Goal: Check status: Check status

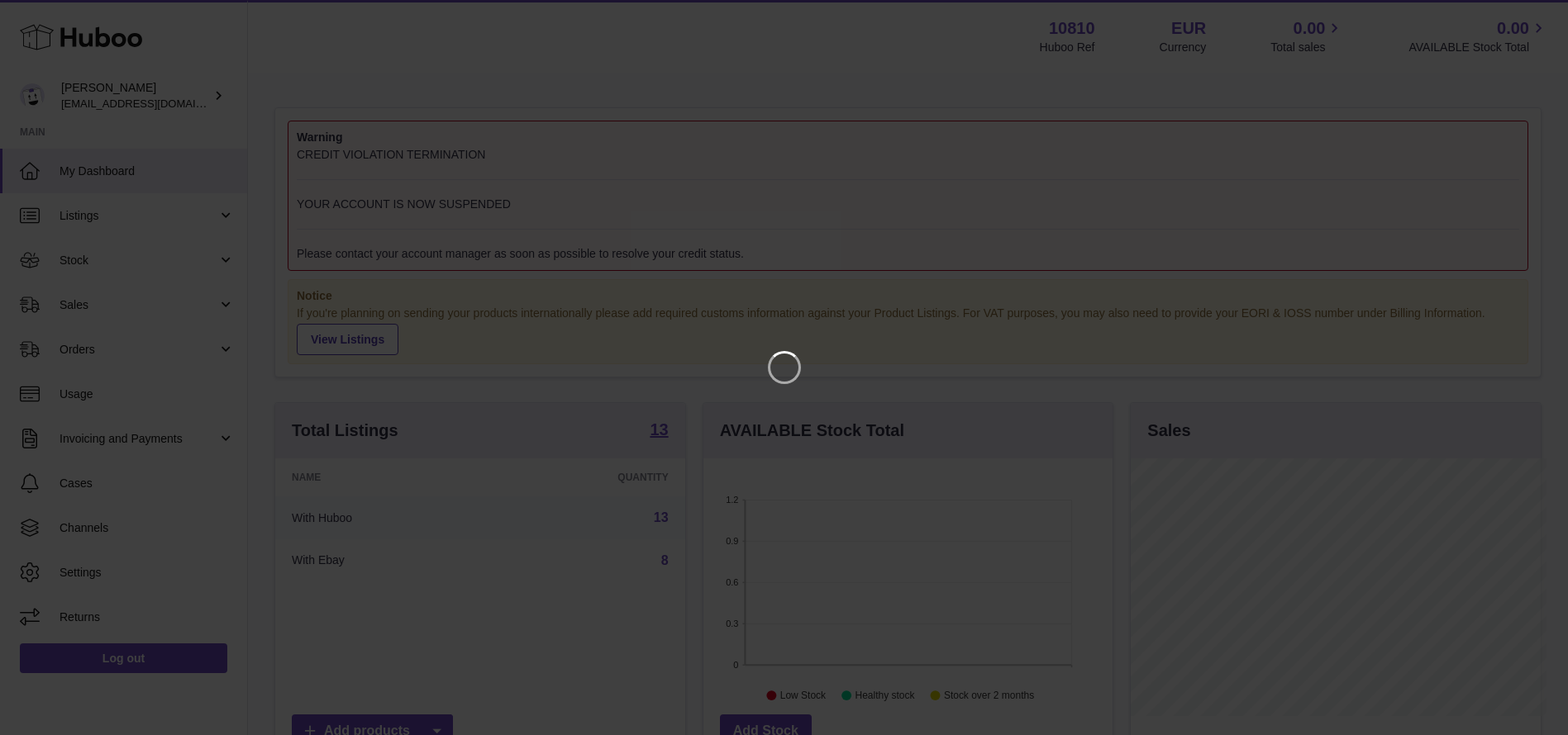
scroll to position [258, 417]
click at [1546, 13] on icon "Close" at bounding box center [1544, 15] width 13 height 13
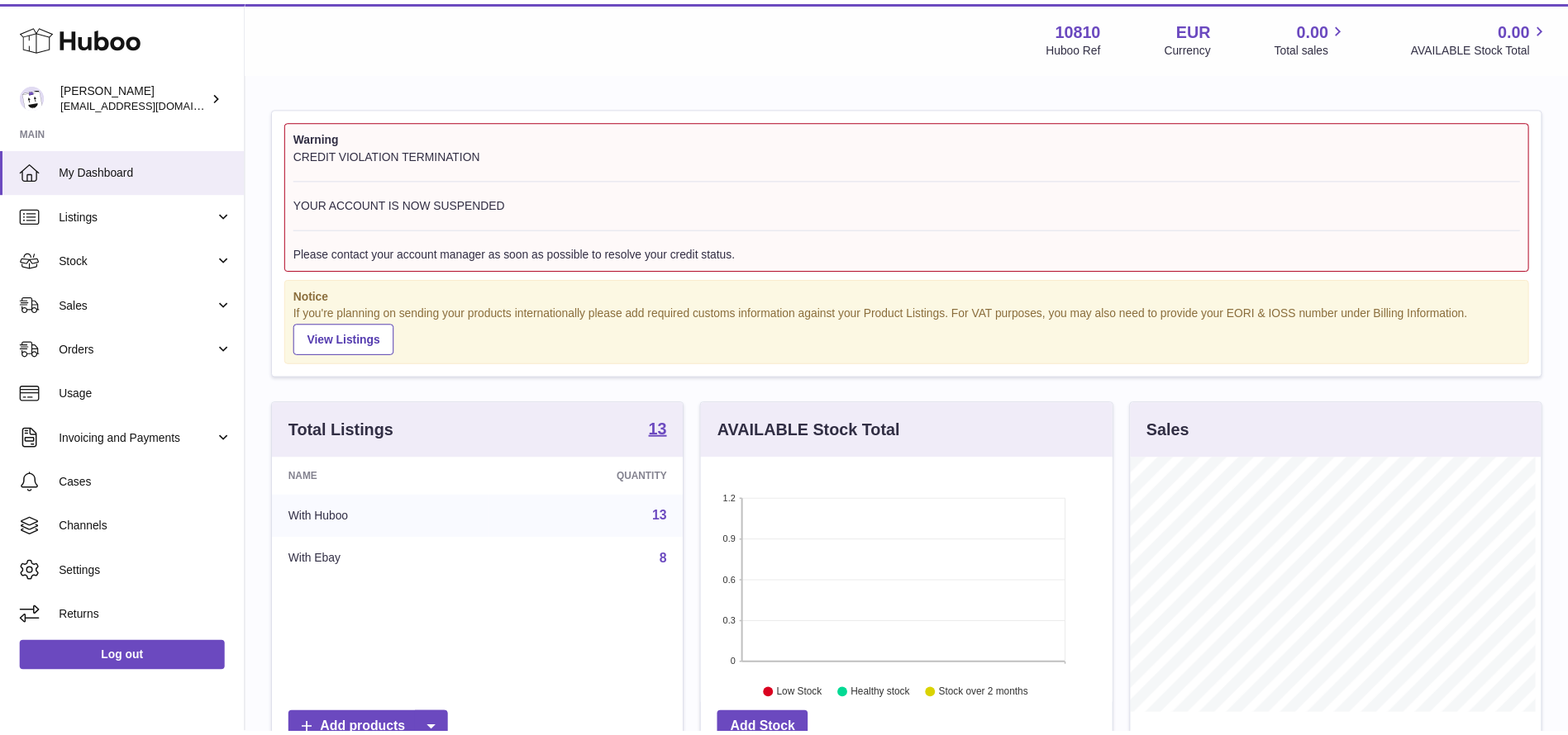
scroll to position [825919, 826263]
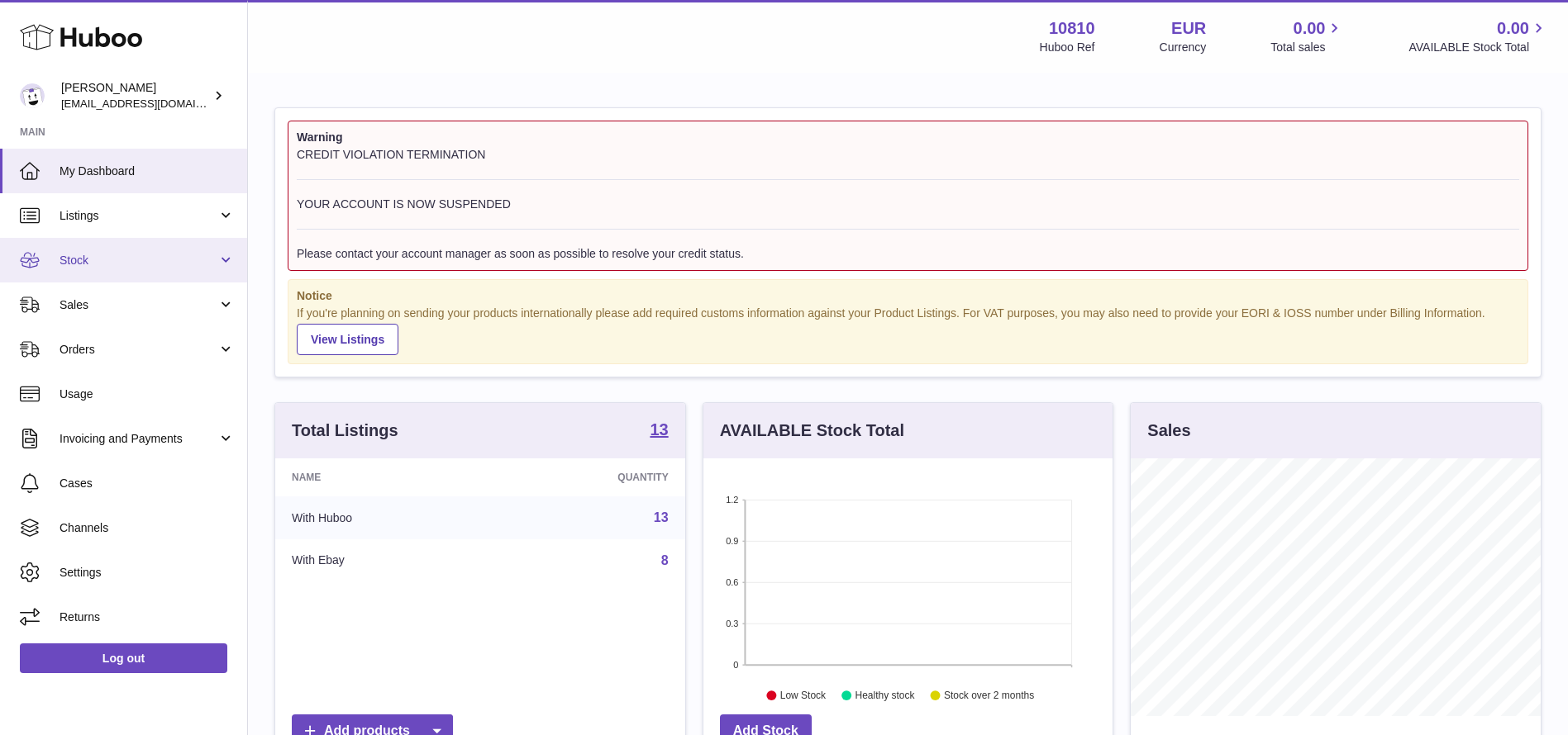
click at [81, 262] on span "Stock" at bounding box center [139, 260] width 158 height 16
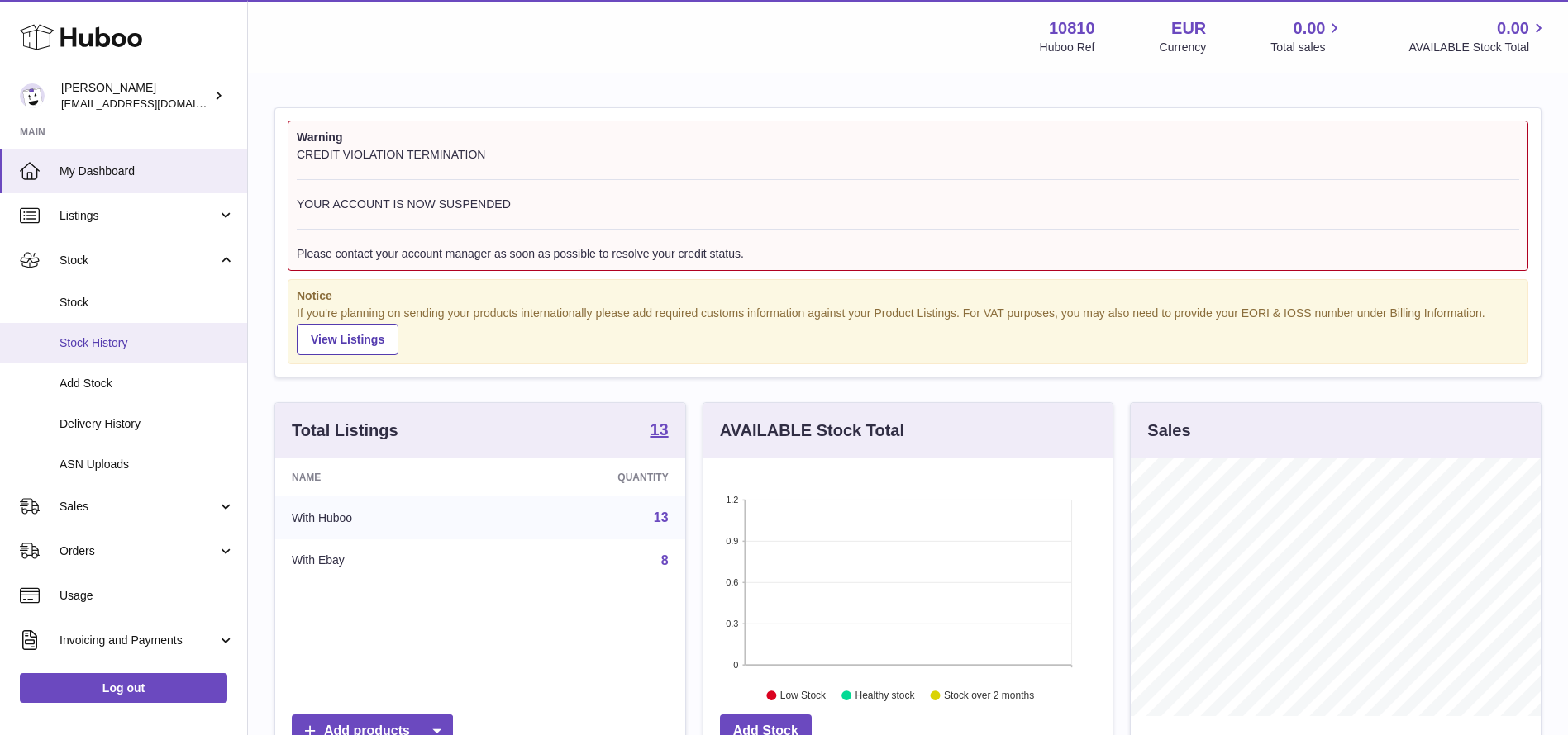
click at [94, 325] on link "Stock History" at bounding box center [124, 343] width 247 height 41
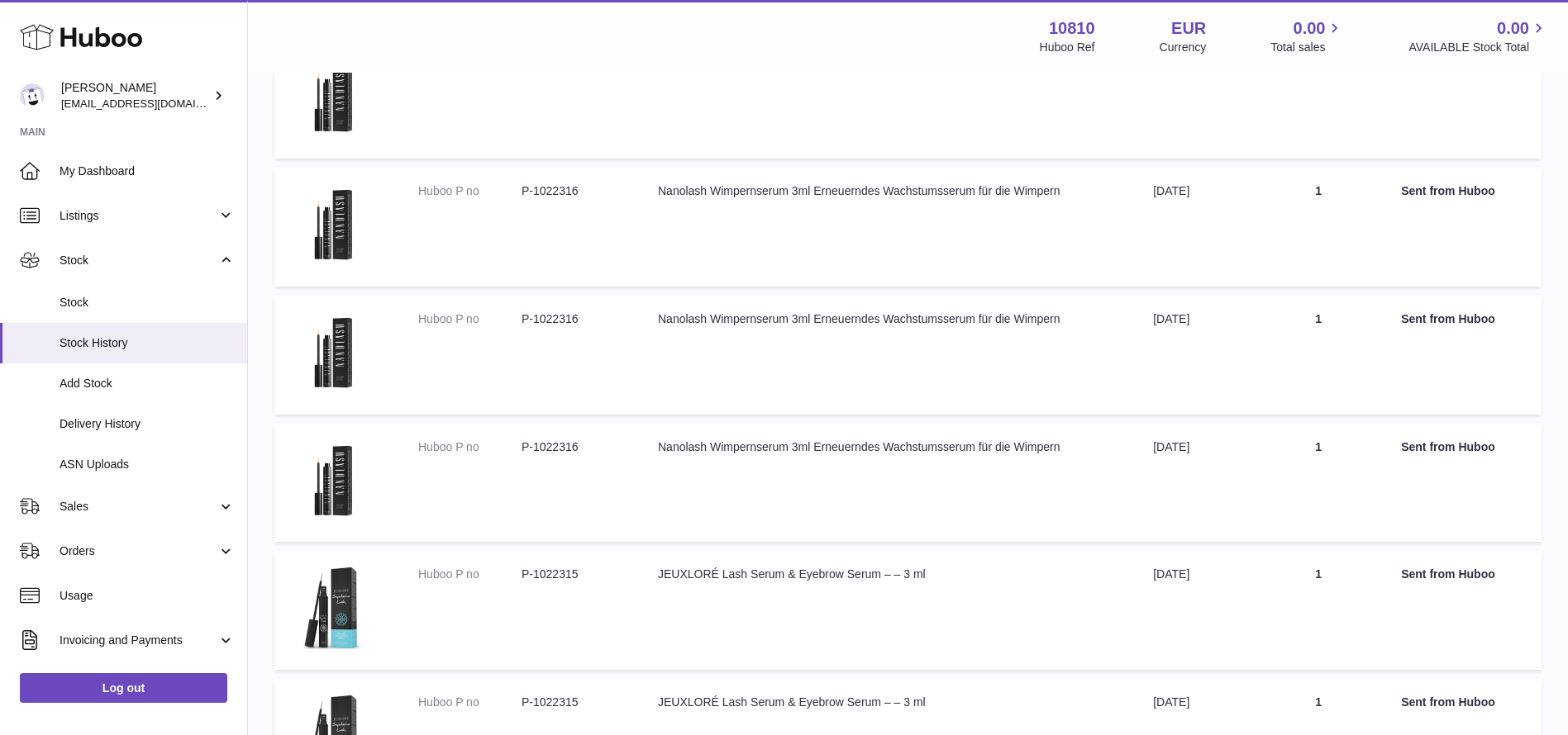
scroll to position [151, 0]
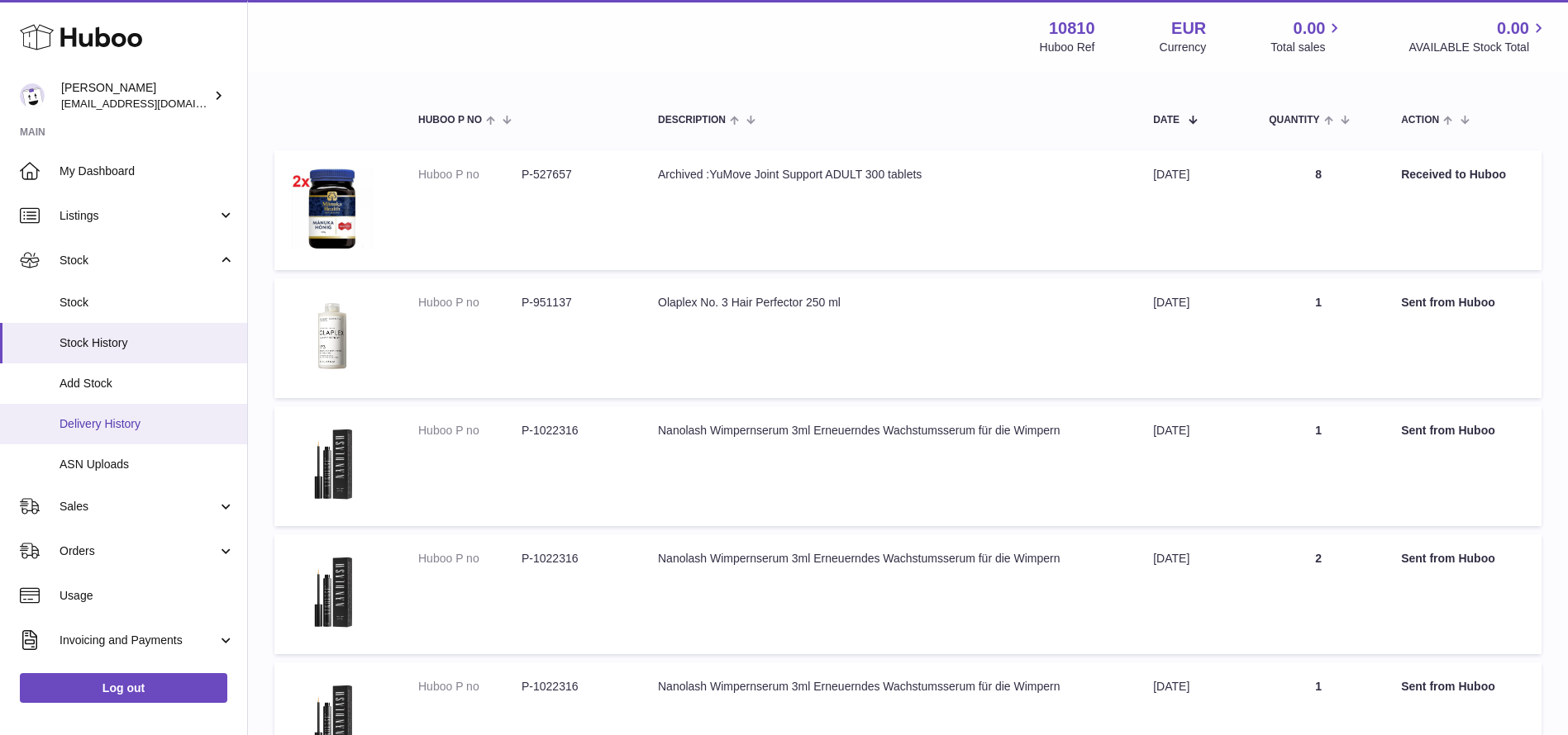
click at [77, 421] on span "Delivery History" at bounding box center [147, 424] width 175 height 16
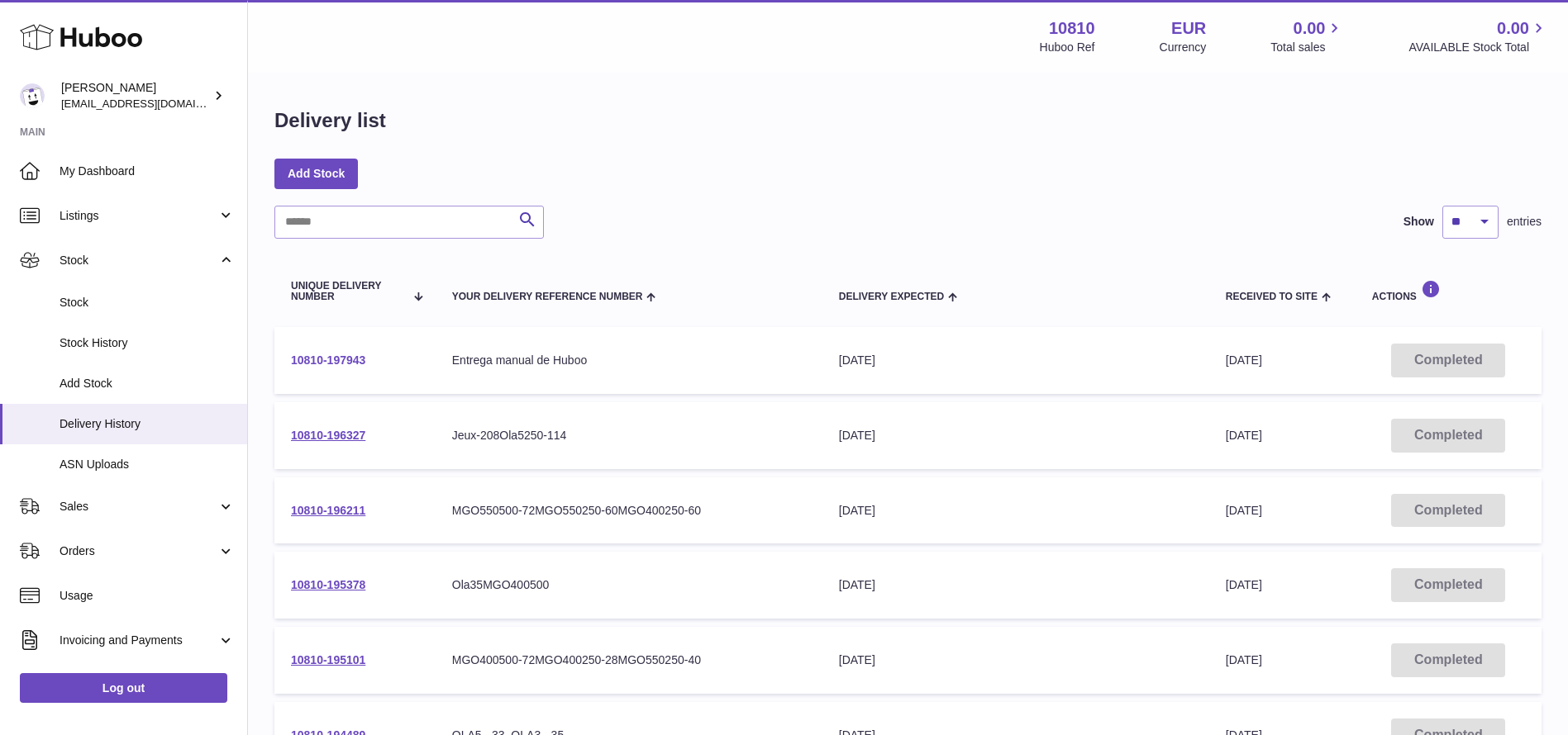
click at [347, 362] on link "10810-197943" at bounding box center [329, 360] width 75 height 13
click at [311, 509] on link "10810-196211" at bounding box center [329, 511] width 75 height 13
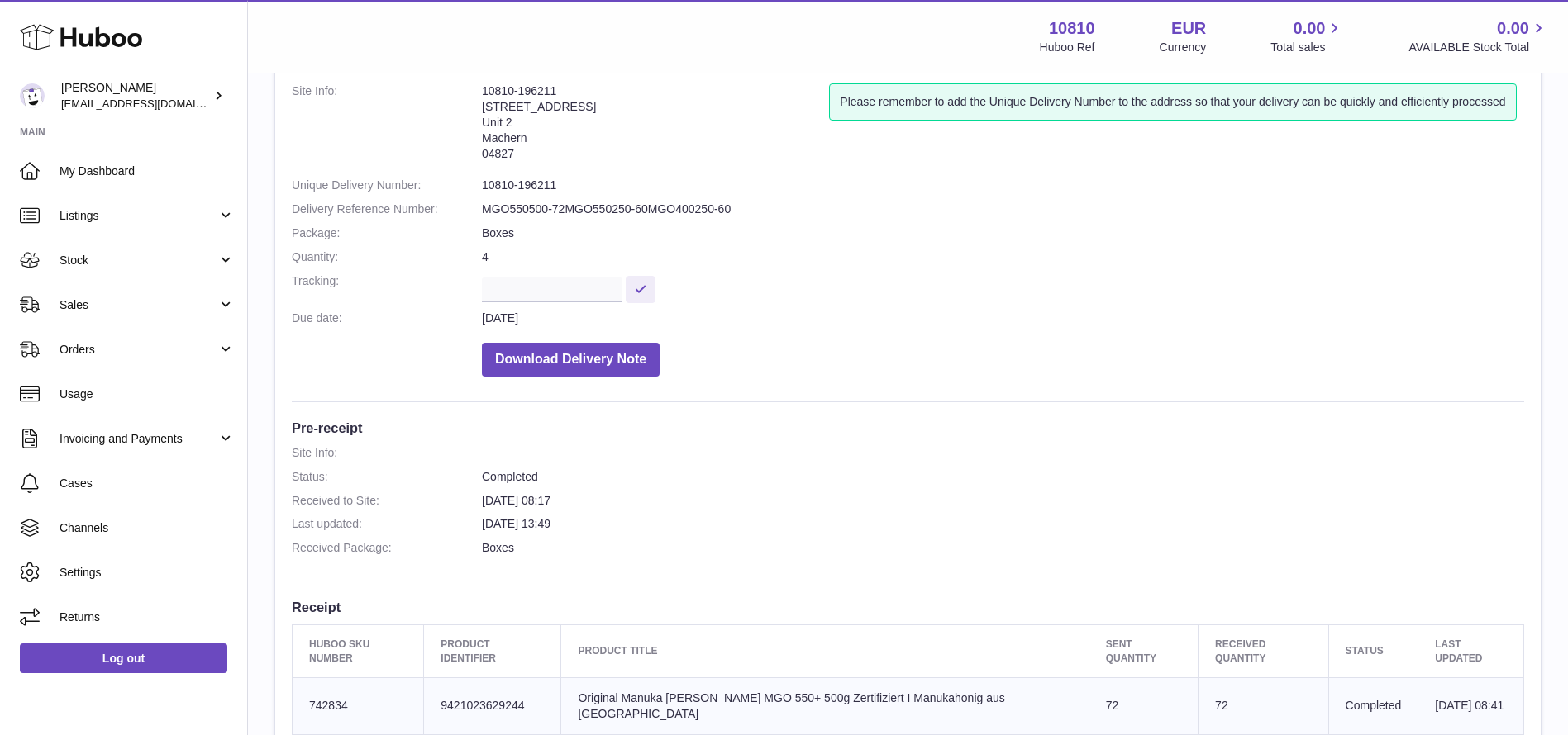
scroll to position [372, 0]
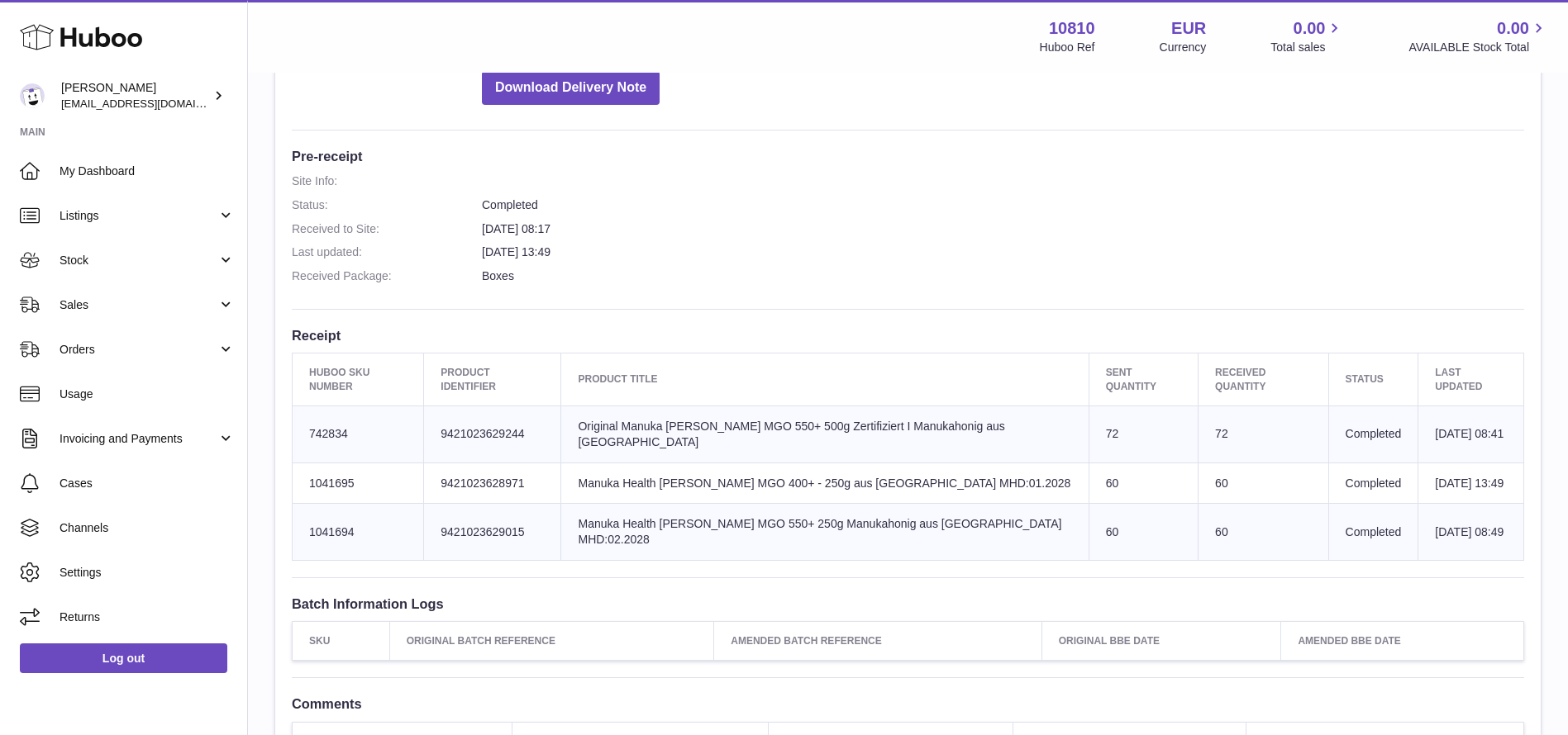
click at [1104, 429] on td "Sent Quantity 72" at bounding box center [1143, 434] width 109 height 57
click at [1028, 425] on td "Product title Original Manuka [PERSON_NAME] MGO 550+ 500g Zertifiziert I Manuka…" at bounding box center [824, 434] width 527 height 57
click at [1098, 429] on td "Sent Quantity 72" at bounding box center [1143, 434] width 109 height 57
click at [1089, 437] on td "Sent Quantity 72" at bounding box center [1143, 434] width 109 height 57
drag, startPoint x: 1185, startPoint y: 441, endPoint x: 1042, endPoint y: 438, distance: 143.0
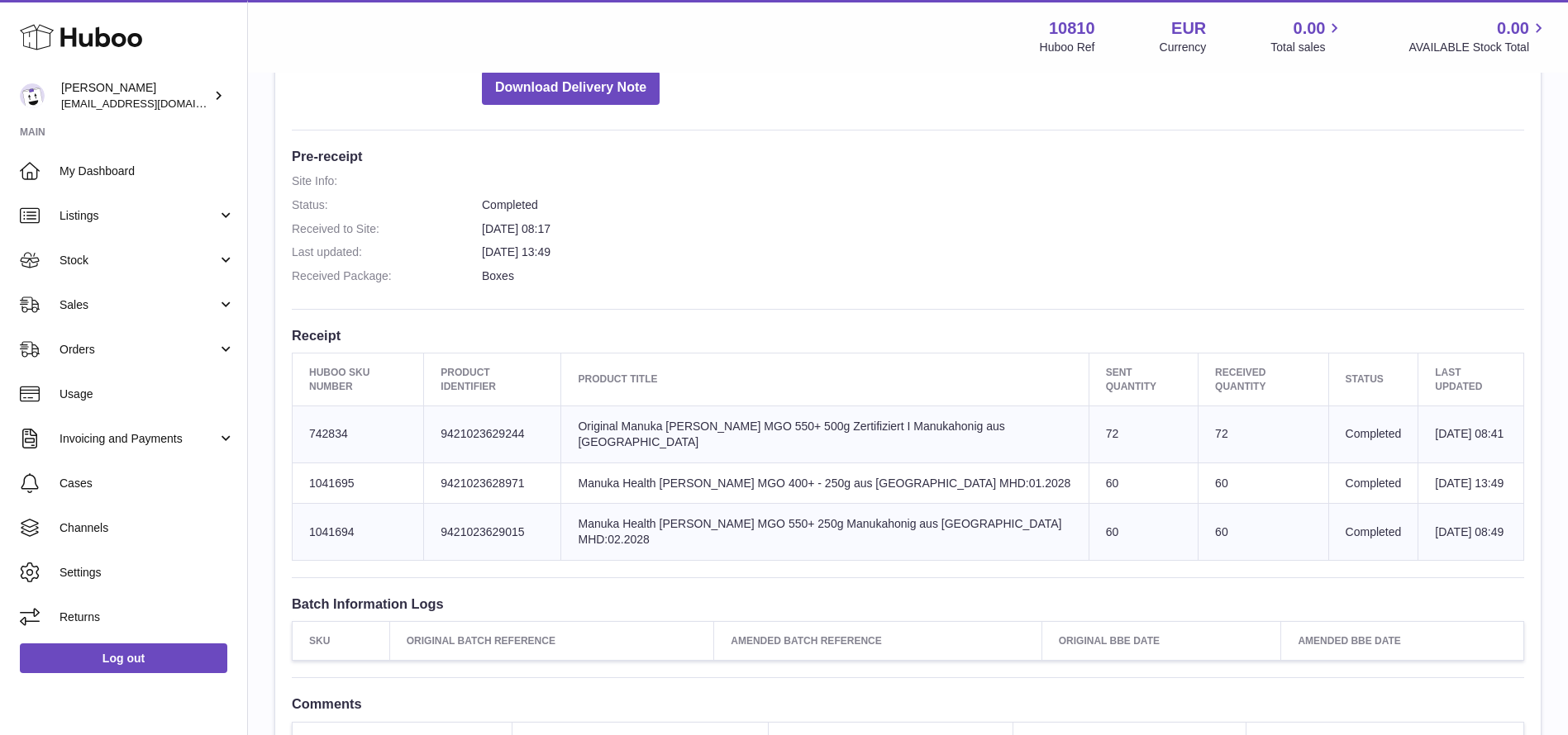
click at [1042, 438] on td "Product title Original Manuka [PERSON_NAME] MGO 550+ 500g Zertifiziert I Manuka…" at bounding box center [824, 434] width 527 height 57
